Goal: Information Seeking & Learning: Check status

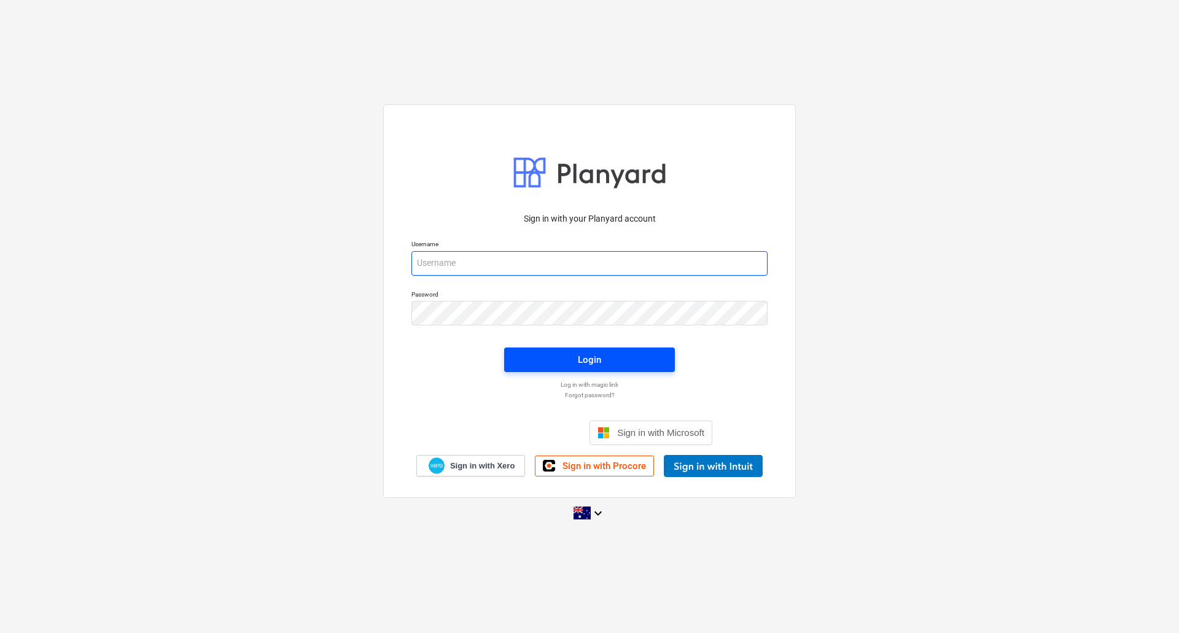
type input "[PERSON_NAME][EMAIL_ADDRESS][DOMAIN_NAME]"
click at [555, 362] on span "Login" at bounding box center [589, 360] width 141 height 16
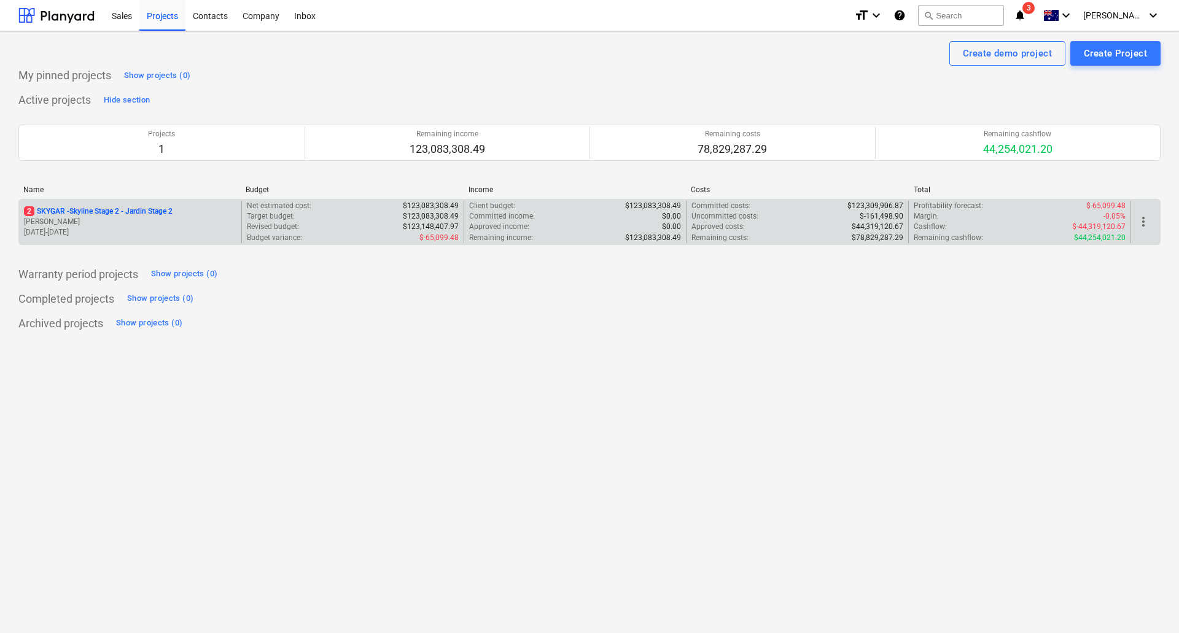
click at [151, 215] on p "2 SKYGAR - Skyline Stage 2 - Jardin Stage 2" at bounding box center [98, 211] width 149 height 10
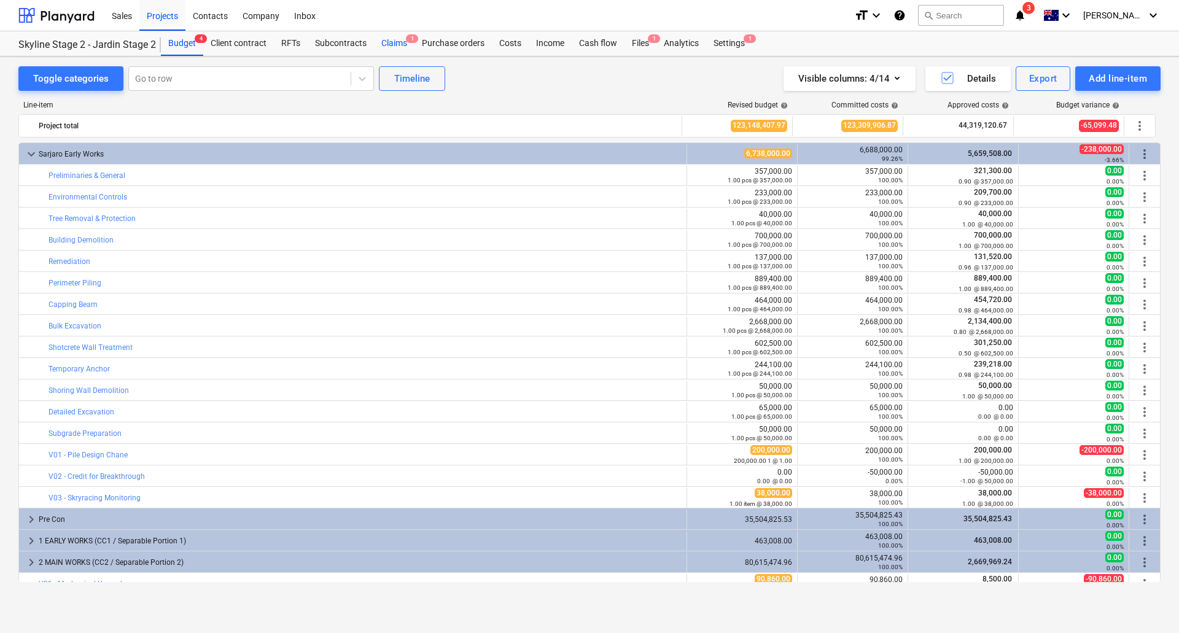
click at [403, 34] on div "Claims 1" at bounding box center [394, 43] width 41 height 25
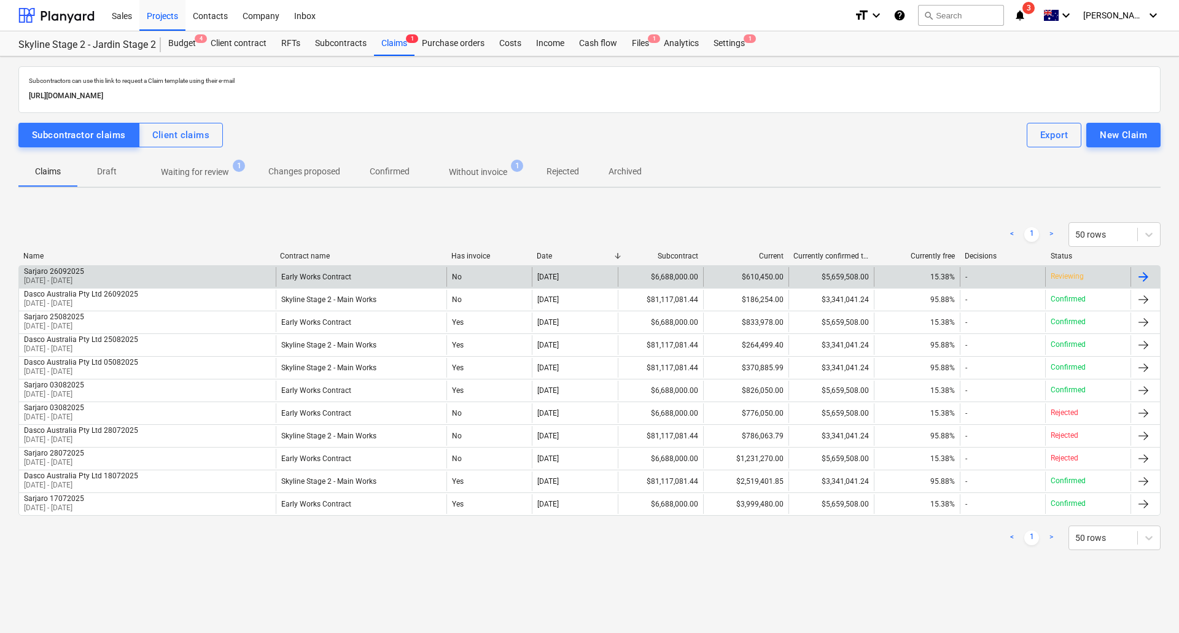
click at [1147, 274] on div at bounding box center [1143, 276] width 15 height 15
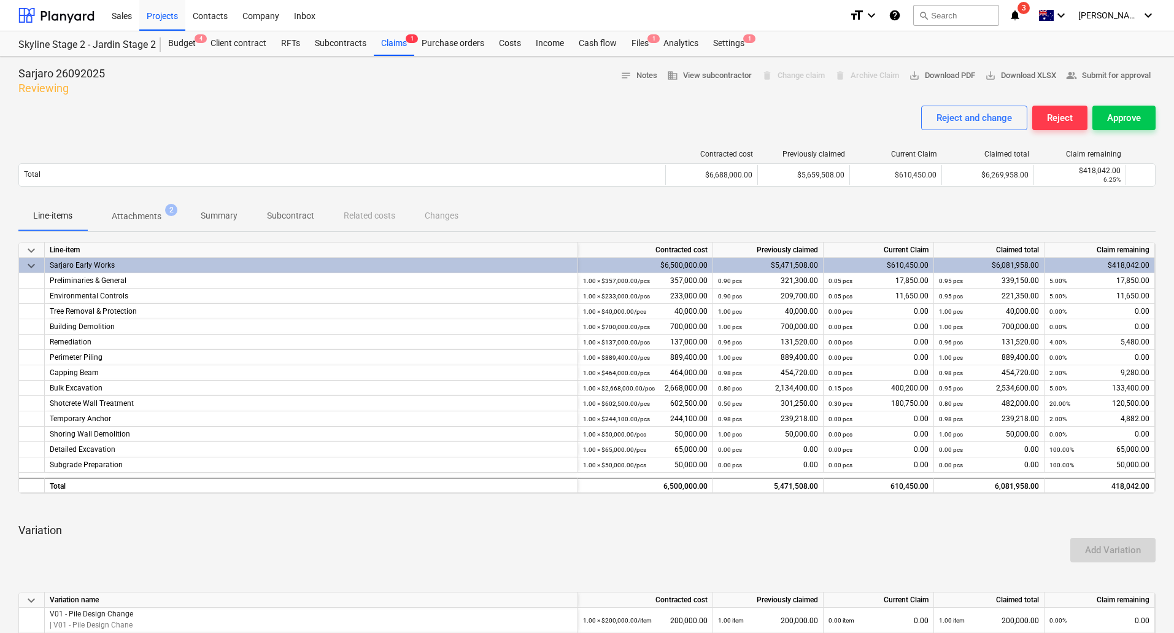
click at [244, 218] on span "Summary" at bounding box center [219, 216] width 66 height 20
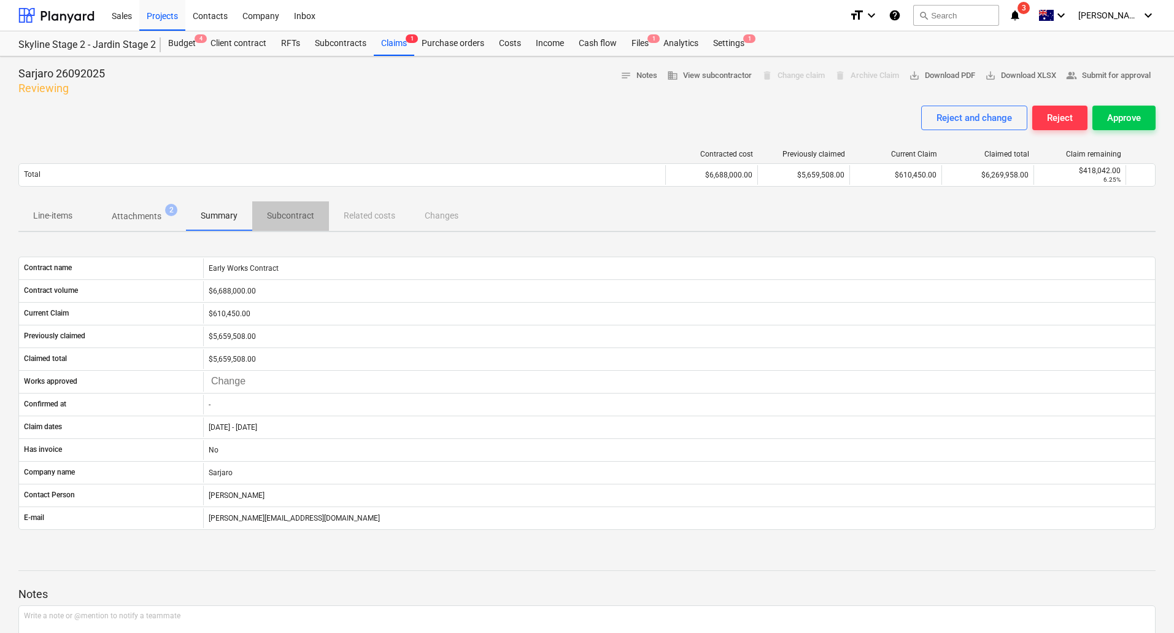
click at [306, 211] on p "Subcontract" at bounding box center [290, 215] width 47 height 13
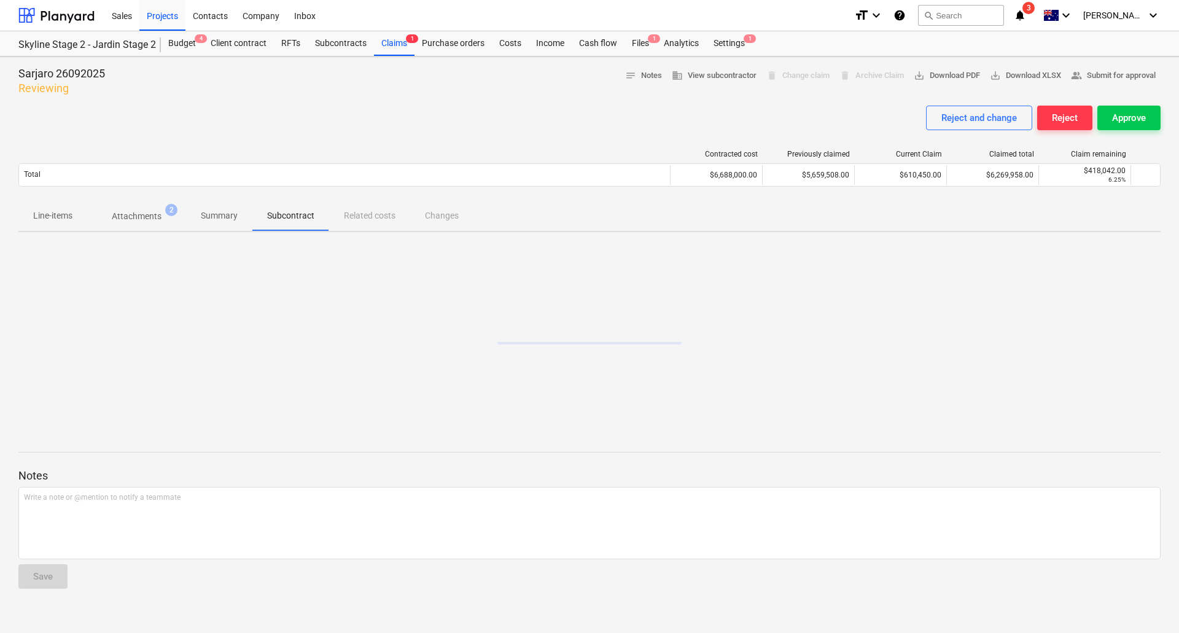
click at [211, 219] on p "Summary" at bounding box center [219, 215] width 37 height 13
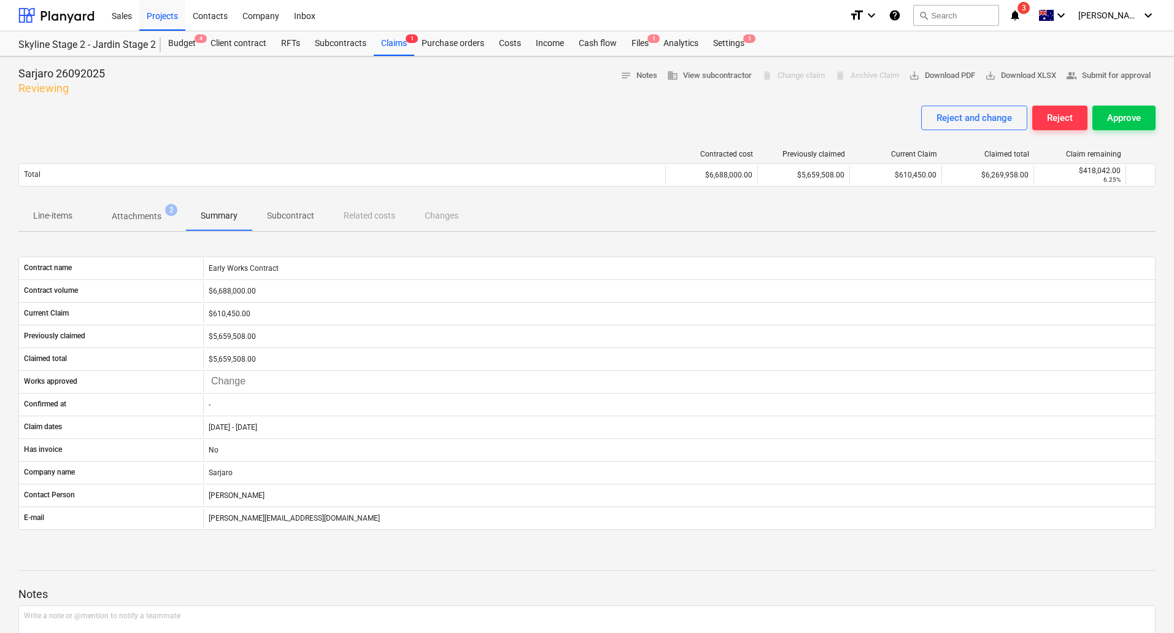
click at [63, 209] on span "Line-items" at bounding box center [52, 216] width 69 height 20
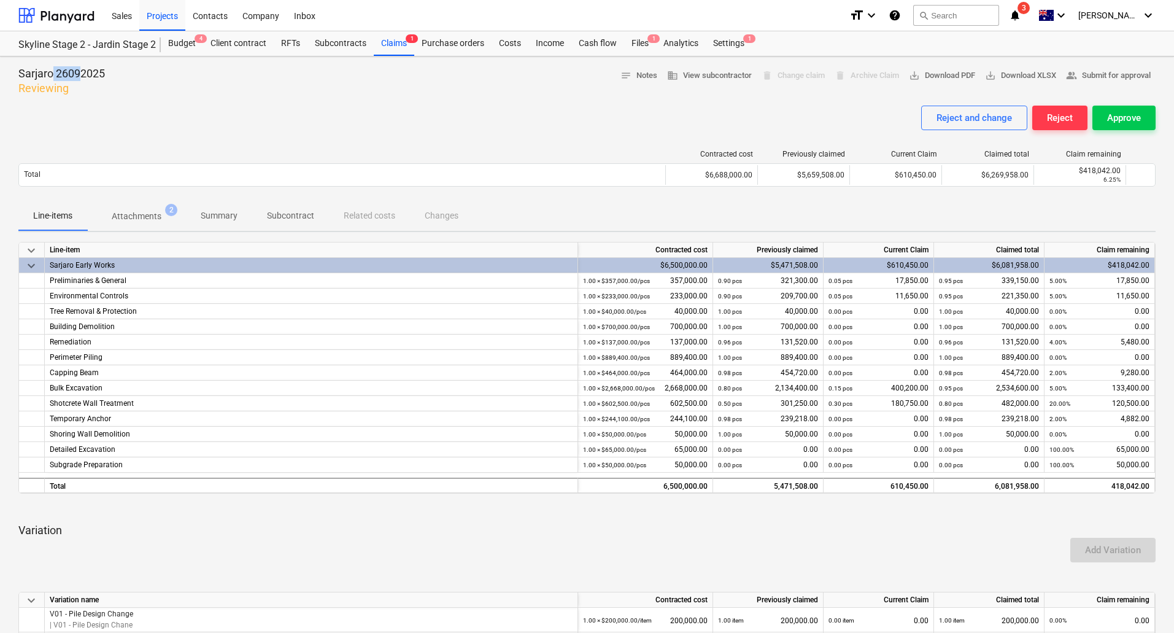
drag, startPoint x: 80, startPoint y: 72, endPoint x: 54, endPoint y: 71, distance: 26.5
click at [54, 71] on p "Sarjaro 26092025" at bounding box center [61, 73] width 87 height 15
click at [215, 225] on span "Summary" at bounding box center [219, 216] width 66 height 20
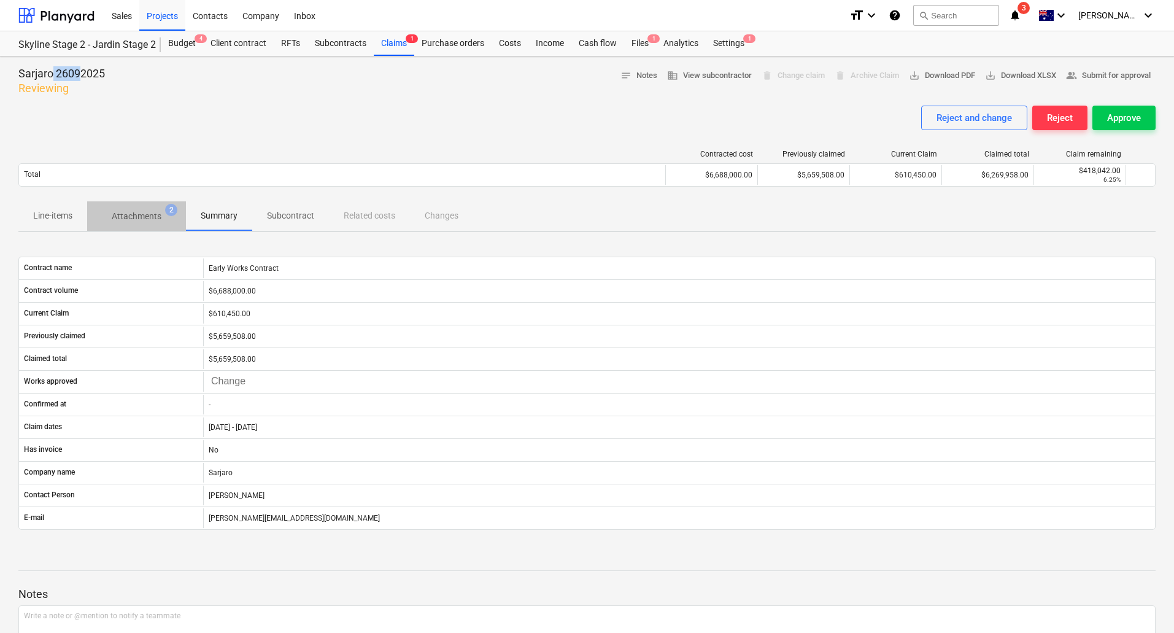
click at [155, 215] on p "Attachments" at bounding box center [137, 216] width 50 height 13
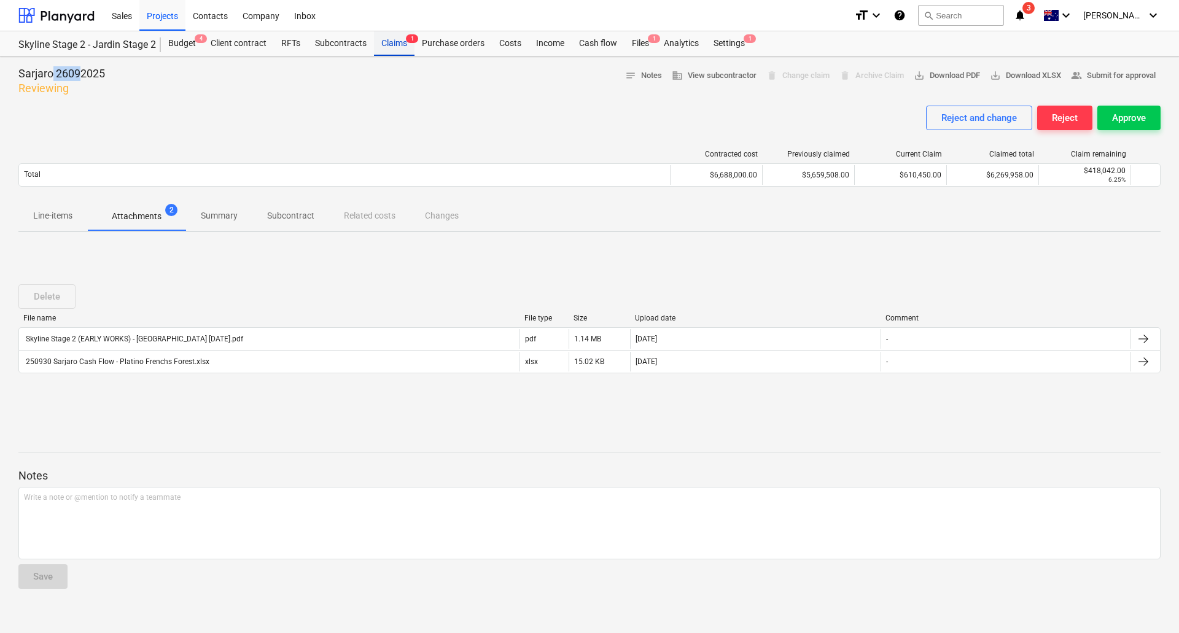
click at [402, 44] on div "Claims 1" at bounding box center [394, 43] width 41 height 25
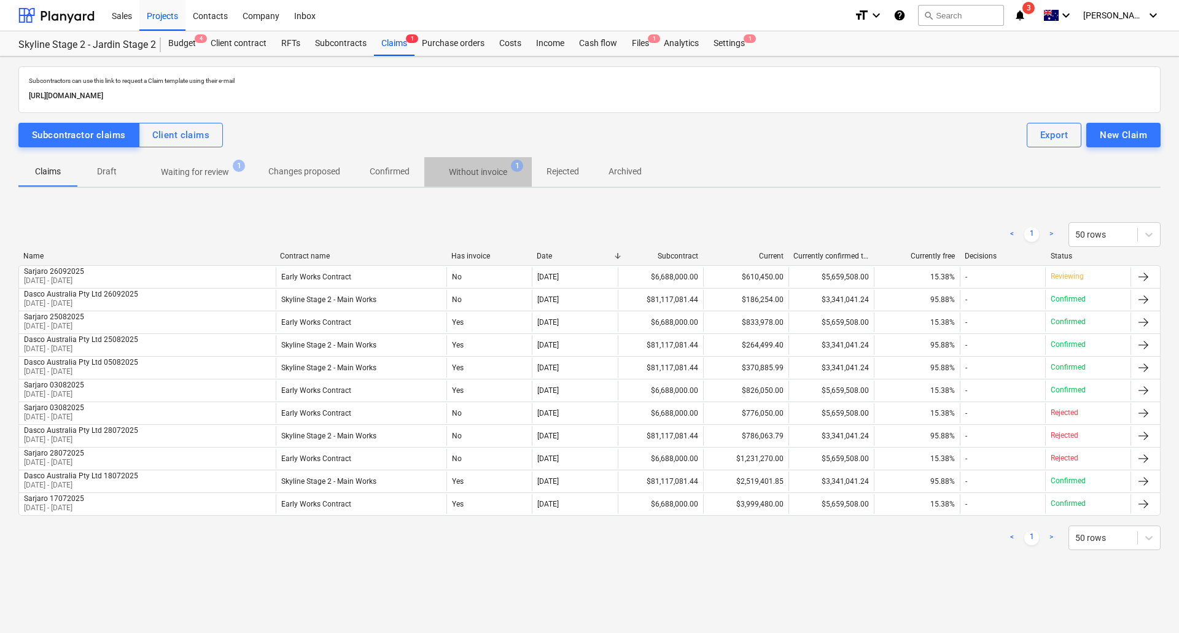
click at [489, 174] on p "Without invoice" at bounding box center [478, 172] width 58 height 13
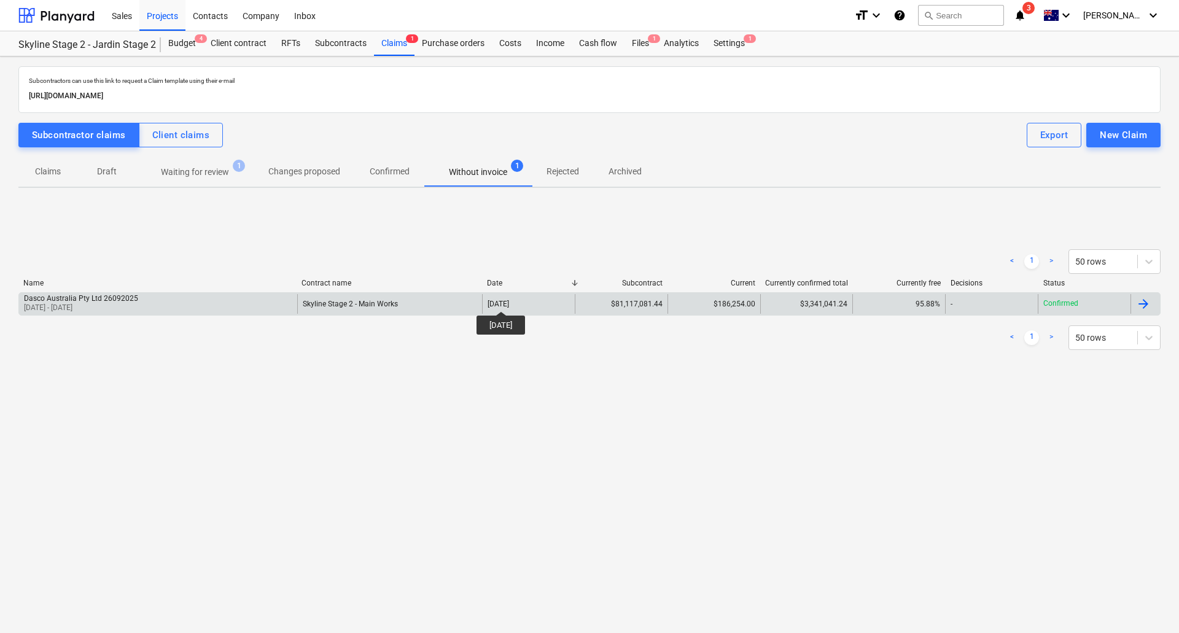
click at [509, 300] on div "[DATE]" at bounding box center [497, 304] width 21 height 9
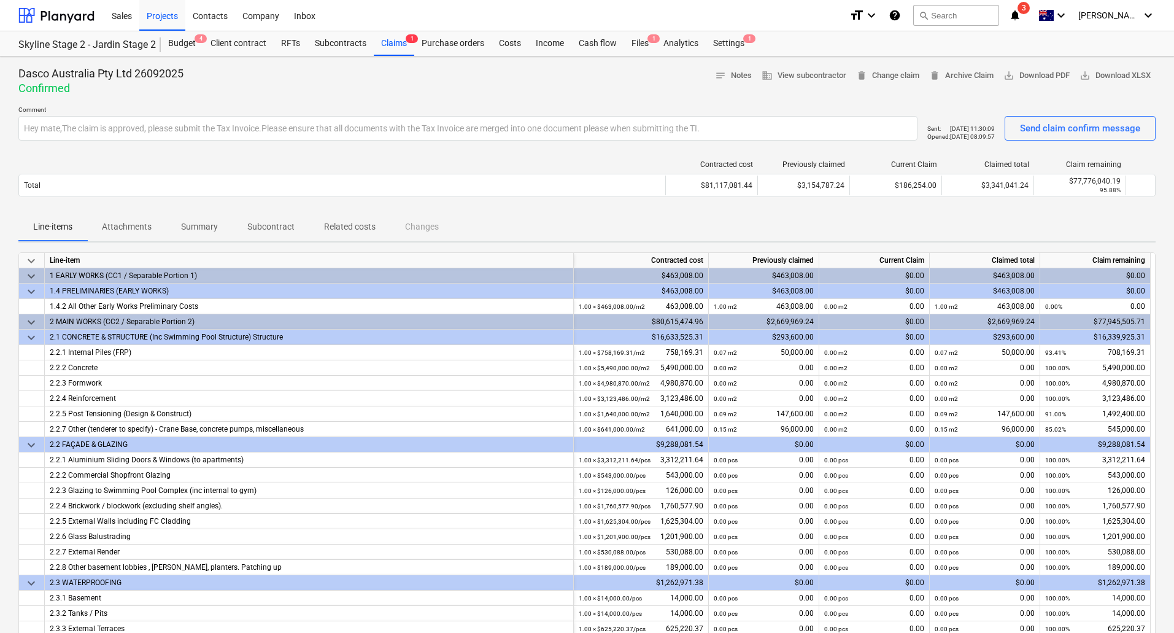
click at [211, 227] on p "Summary" at bounding box center [199, 226] width 37 height 13
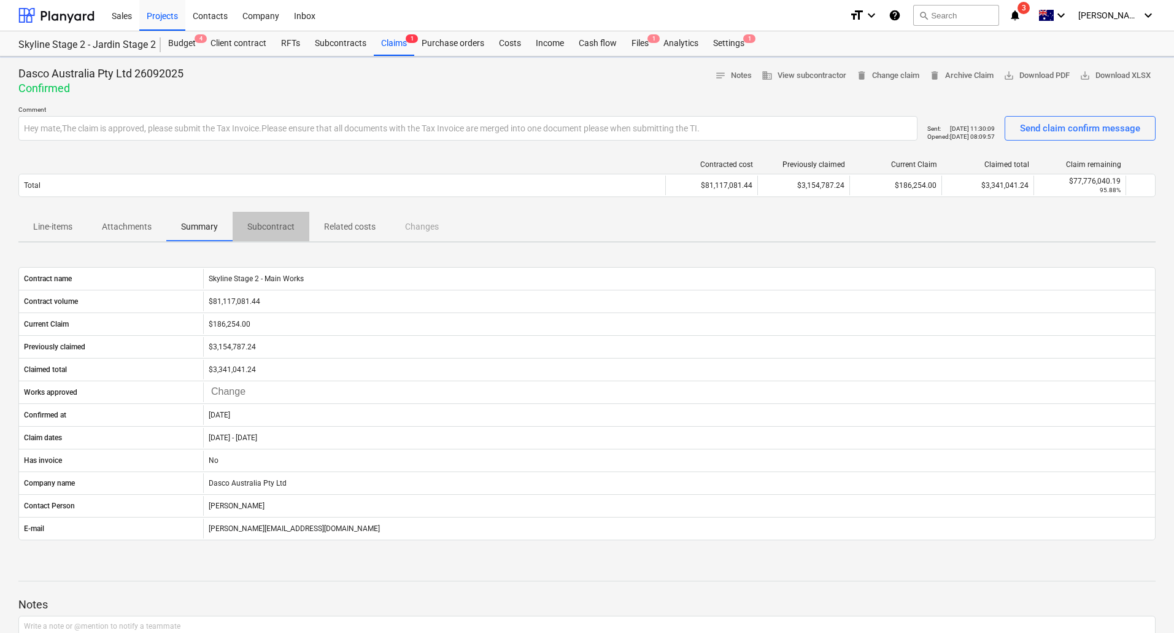
click at [281, 229] on p "Subcontract" at bounding box center [270, 226] width 47 height 13
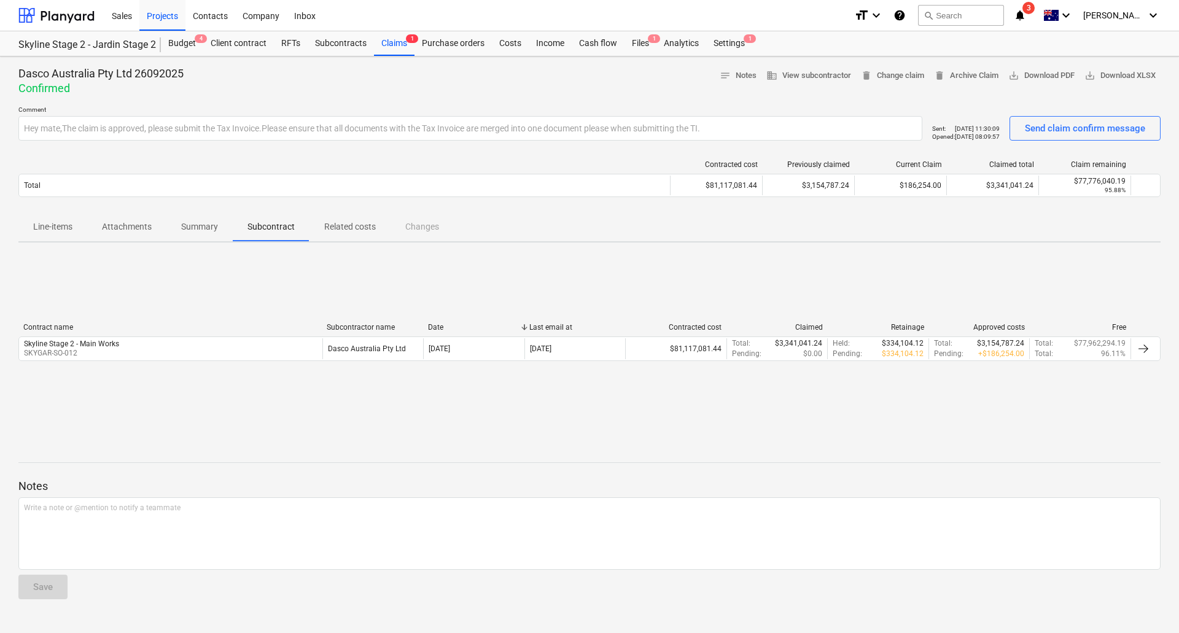
click at [127, 228] on p "Attachments" at bounding box center [127, 226] width 50 height 13
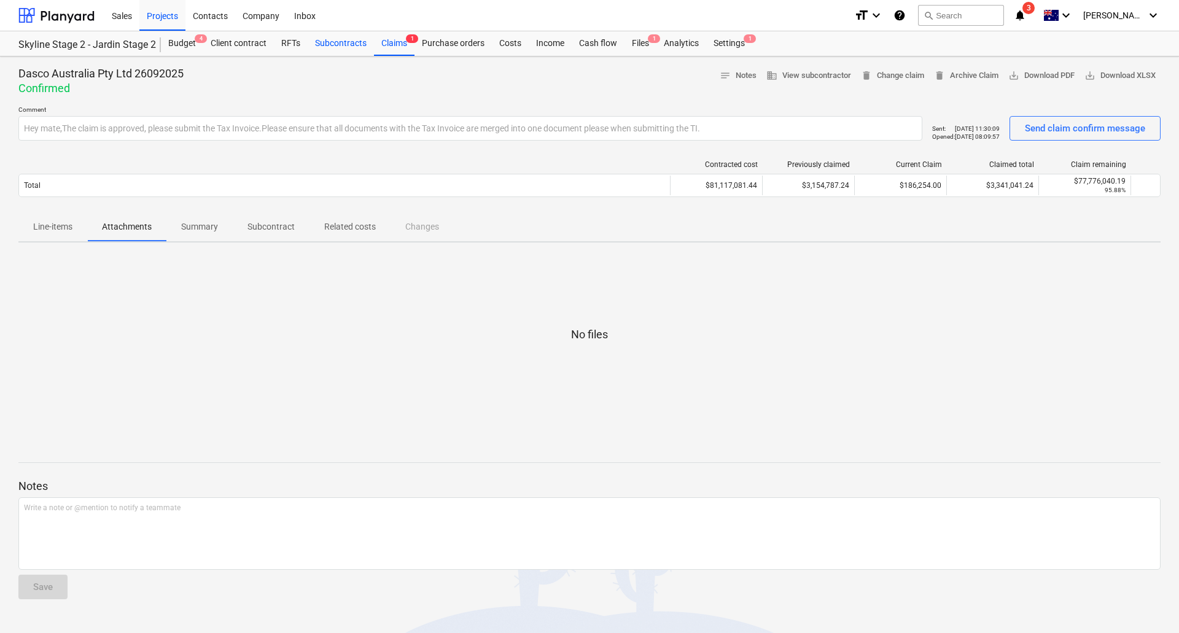
click at [338, 39] on div "Subcontracts" at bounding box center [341, 43] width 66 height 25
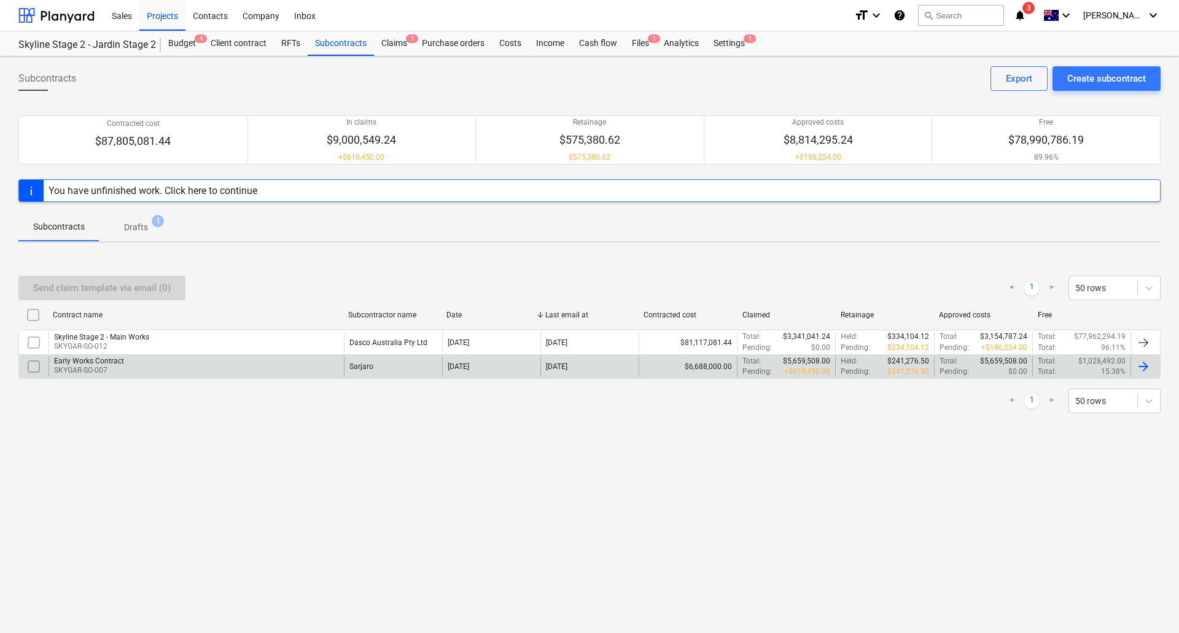
click at [114, 359] on div "Early Works Contract" at bounding box center [89, 361] width 70 height 9
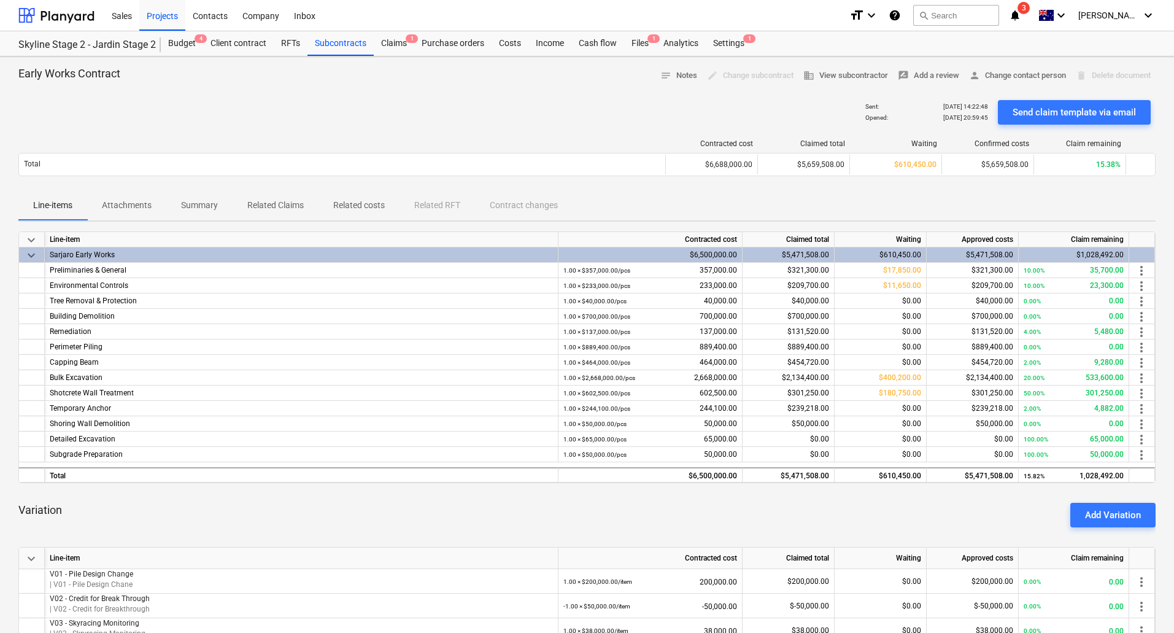
click at [202, 196] on span "Summary" at bounding box center [199, 205] width 66 height 20
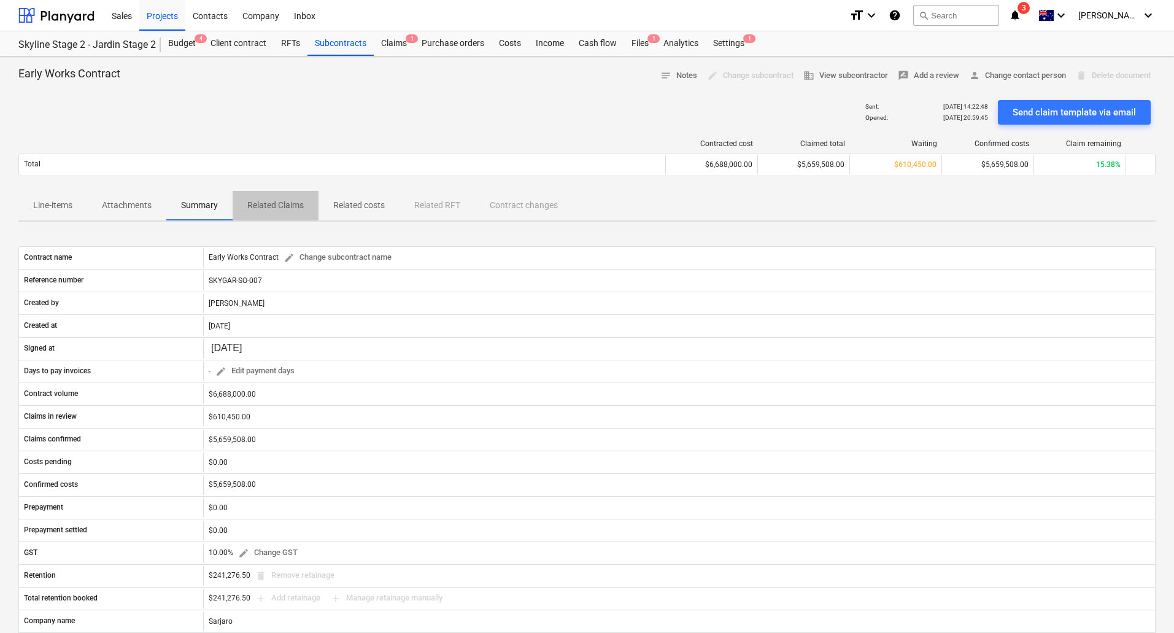
click at [268, 214] on span "Related Claims" at bounding box center [276, 205] width 86 height 20
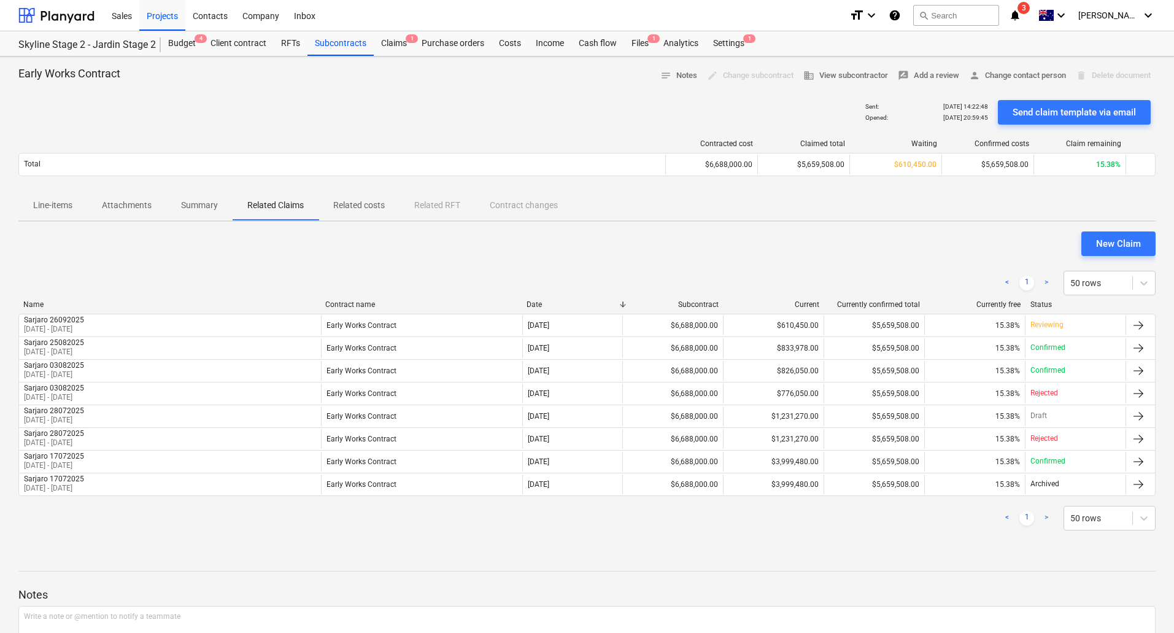
click at [351, 205] on p "Related costs" at bounding box center [359, 205] width 52 height 13
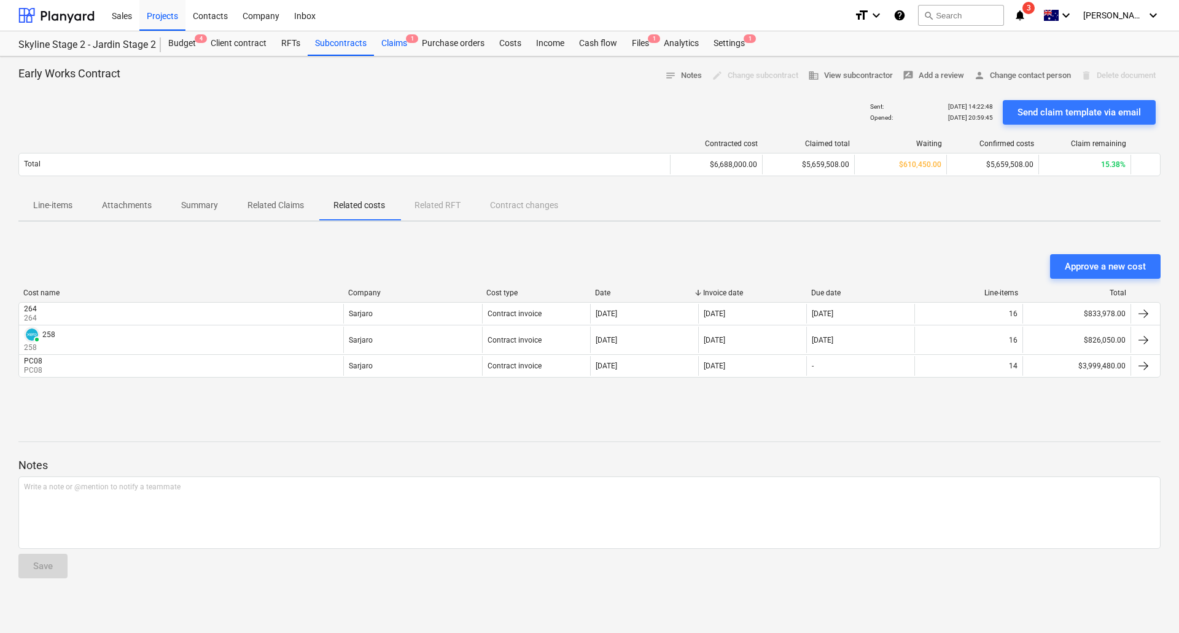
click at [399, 39] on div "Claims 1" at bounding box center [394, 43] width 41 height 25
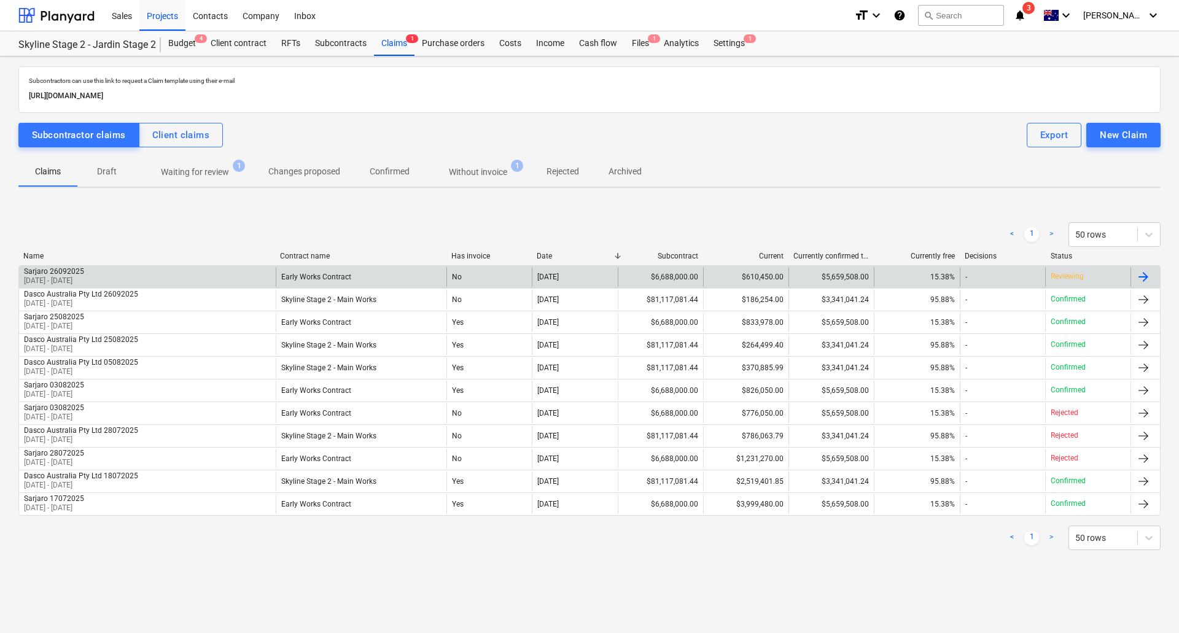
click at [697, 281] on div "$6,688,000.00" at bounding box center [659, 277] width 85 height 20
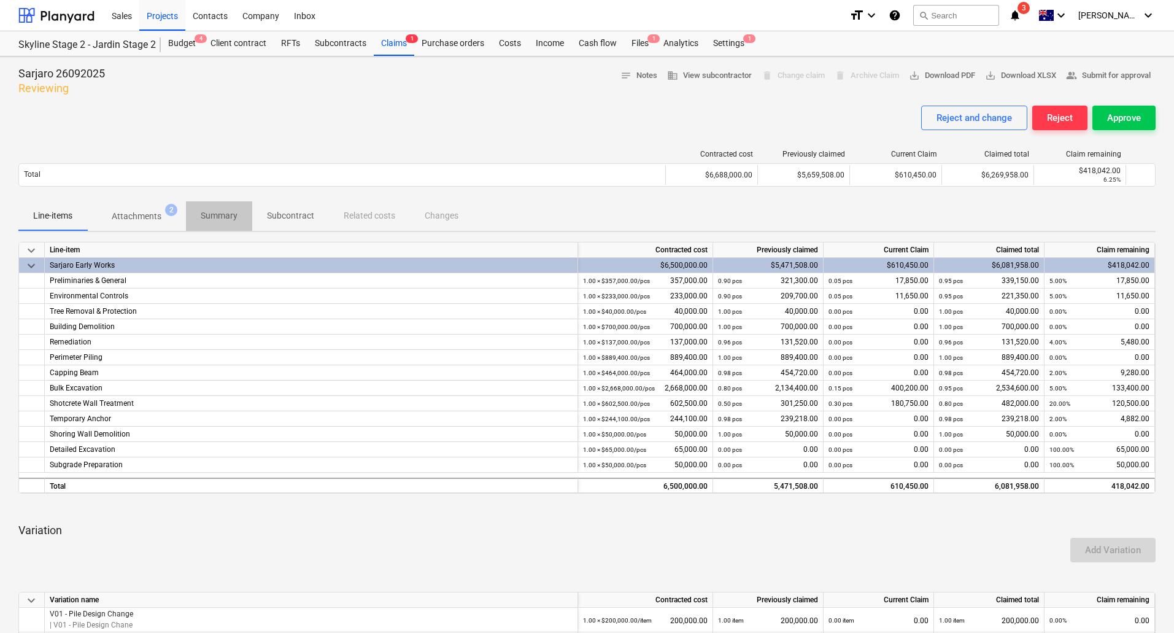
click at [223, 215] on p "Summary" at bounding box center [219, 215] width 37 height 13
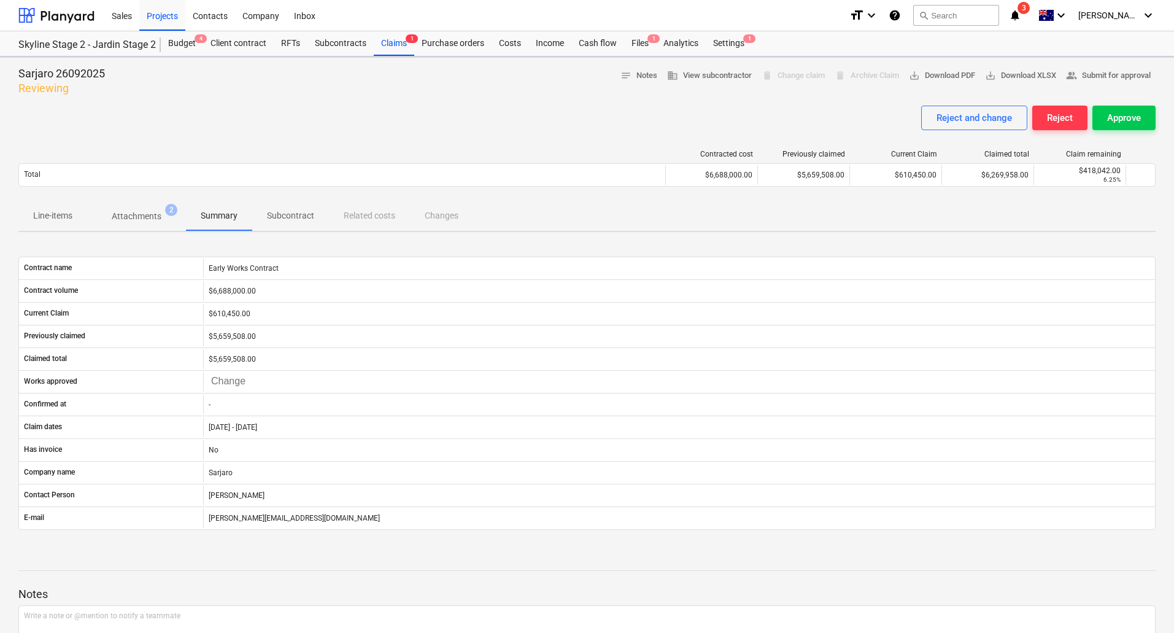
click at [130, 219] on p "Attachments" at bounding box center [137, 216] width 50 height 13
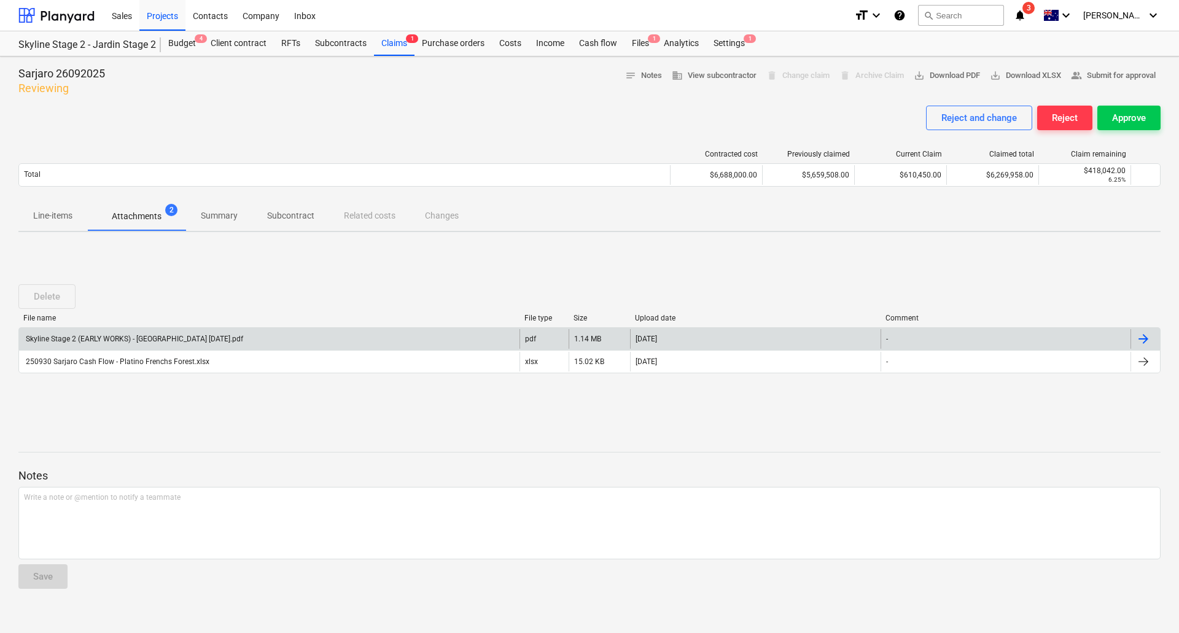
click at [220, 331] on div "Skyline Stage 2 (EARLY WORKS) - [GEOGRAPHIC_DATA] [DATE].pdf" at bounding box center [269, 339] width 500 height 20
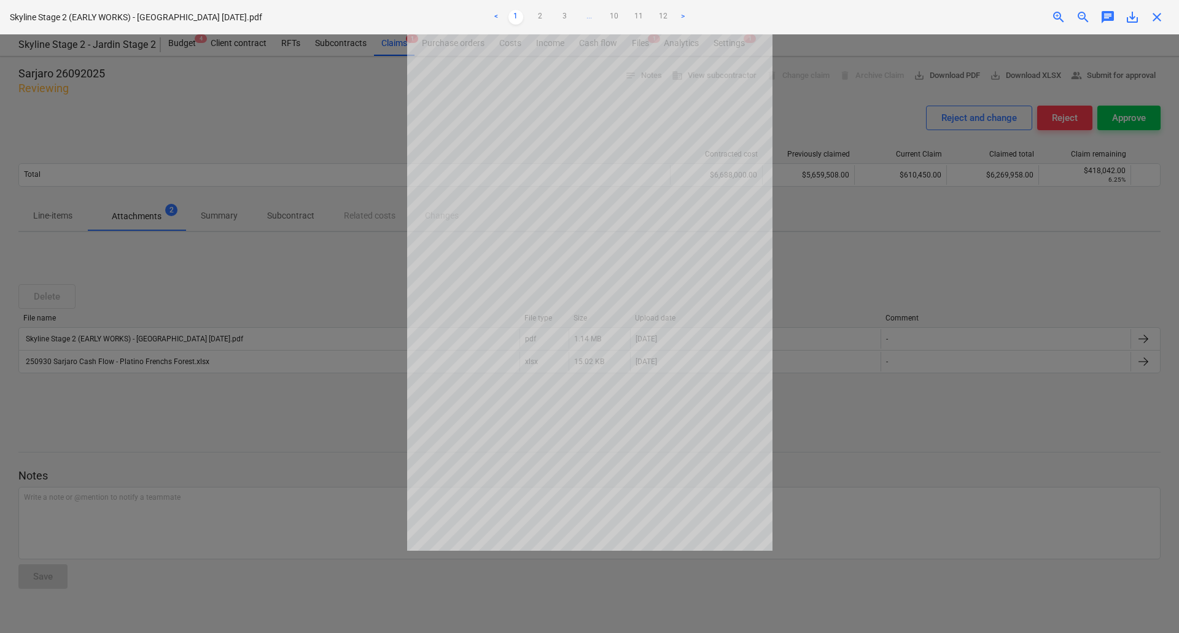
click at [824, 418] on div at bounding box center [589, 333] width 1179 height 598
click at [804, 334] on div at bounding box center [589, 333] width 1179 height 598
click at [1157, 15] on span "close" at bounding box center [1156, 17] width 15 height 15
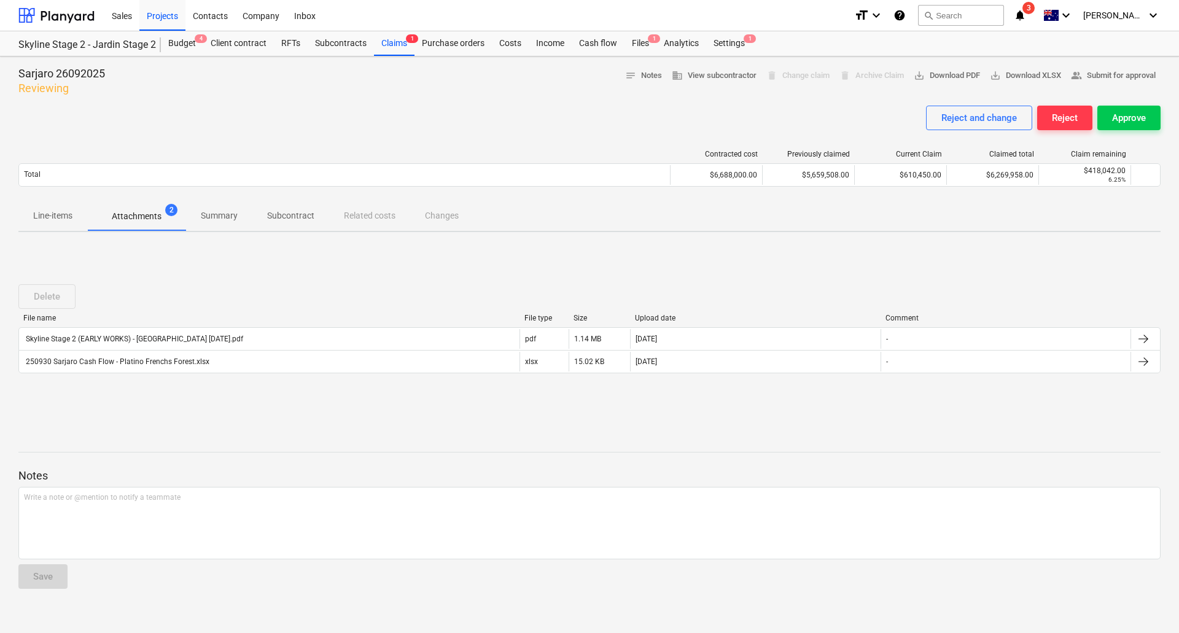
click at [392, 141] on div "Contracted cost Previously claimed Current Claim Claimed total Claim remaining …" at bounding box center [589, 170] width 1142 height 61
click at [281, 586] on div "Notes Write a note or @mention to notify a teammate ﻿ Save" at bounding box center [589, 517] width 1142 height 163
